Goal: Task Accomplishment & Management: Manage account settings

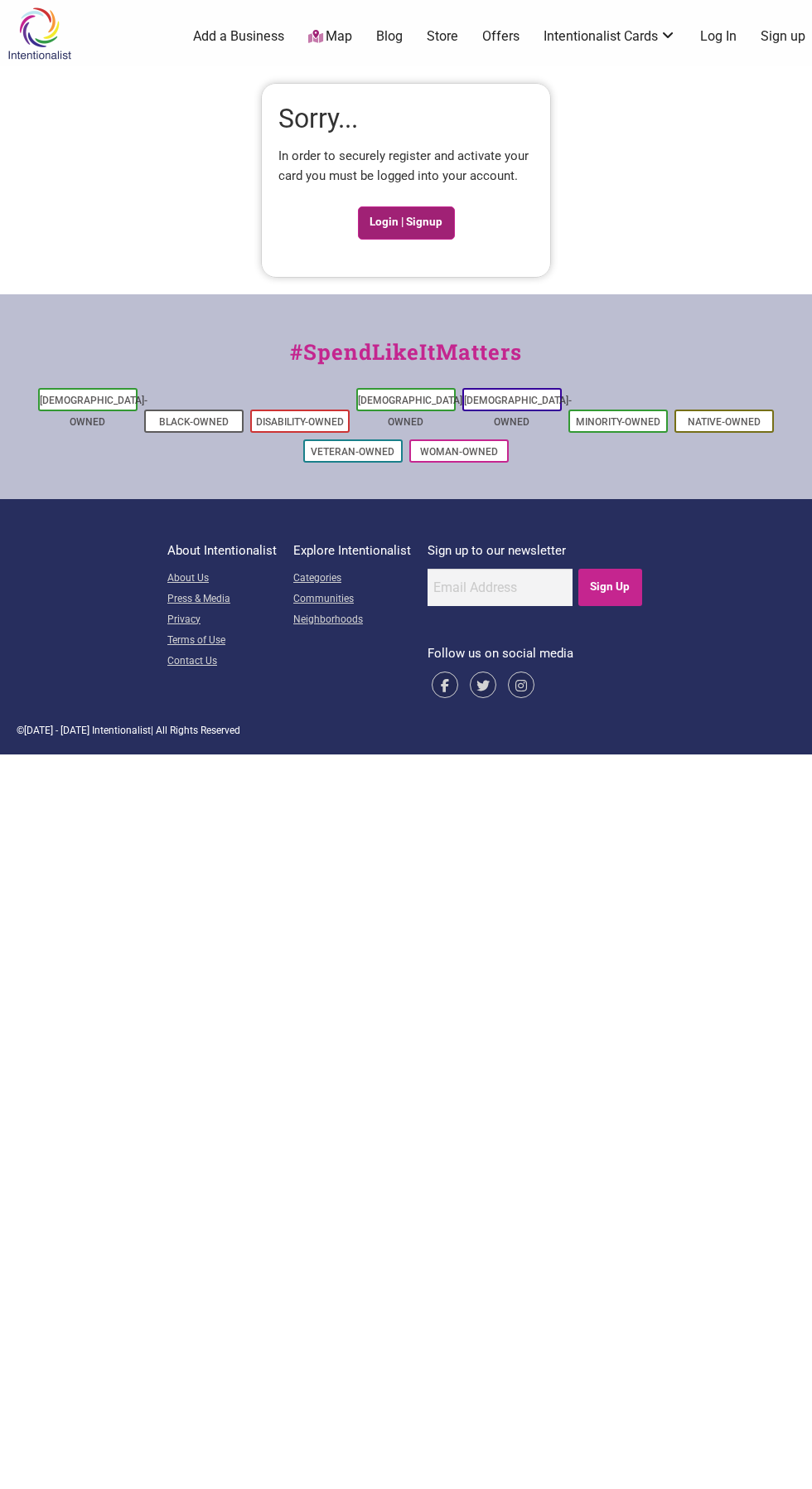
click at [417, 215] on link "Login | Signup" at bounding box center [406, 223] width 97 height 33
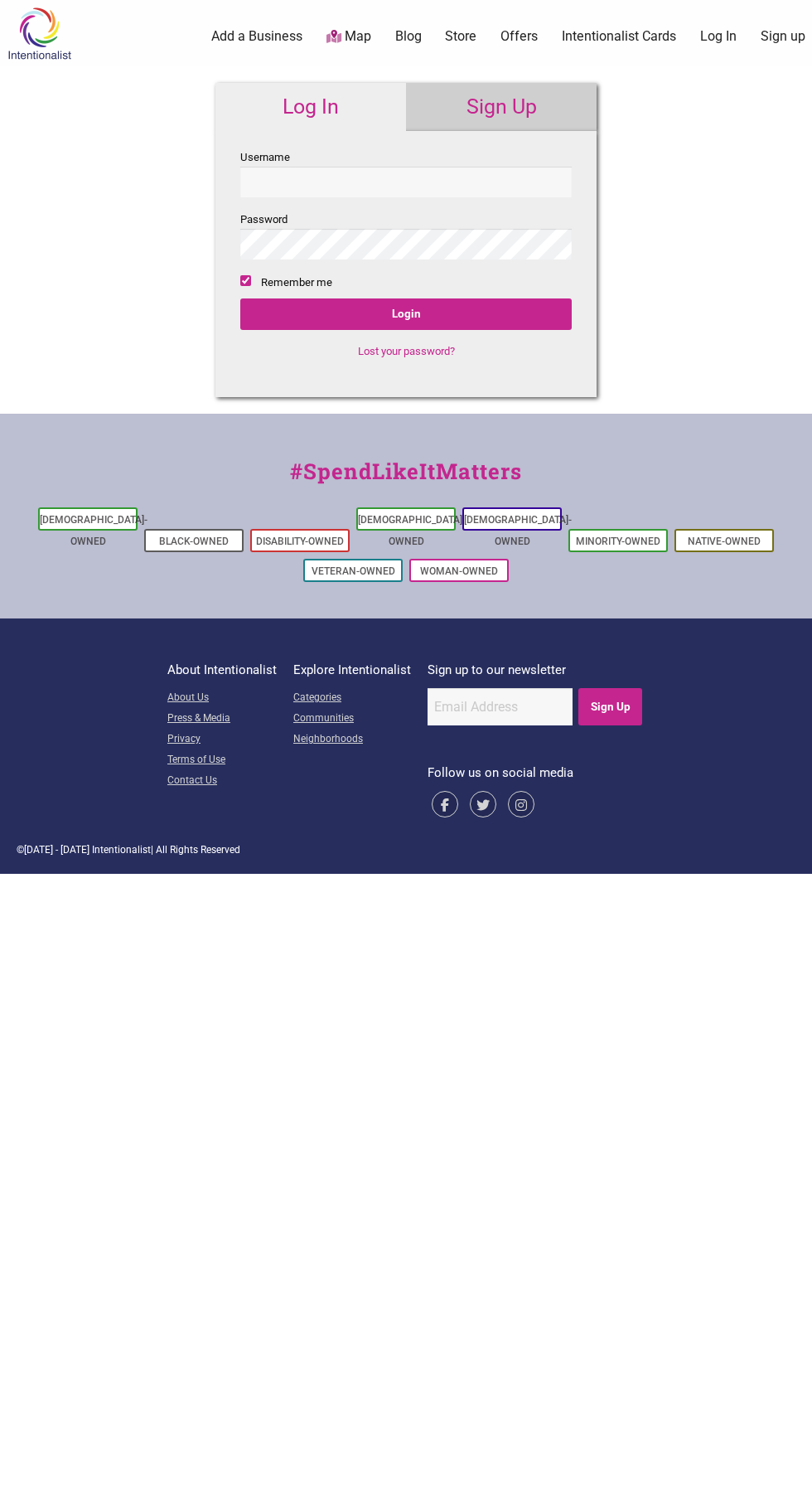
click at [405, 180] on input "Username" at bounding box center [406, 182] width 332 height 31
